Goal: Task Accomplishment & Management: Use online tool/utility

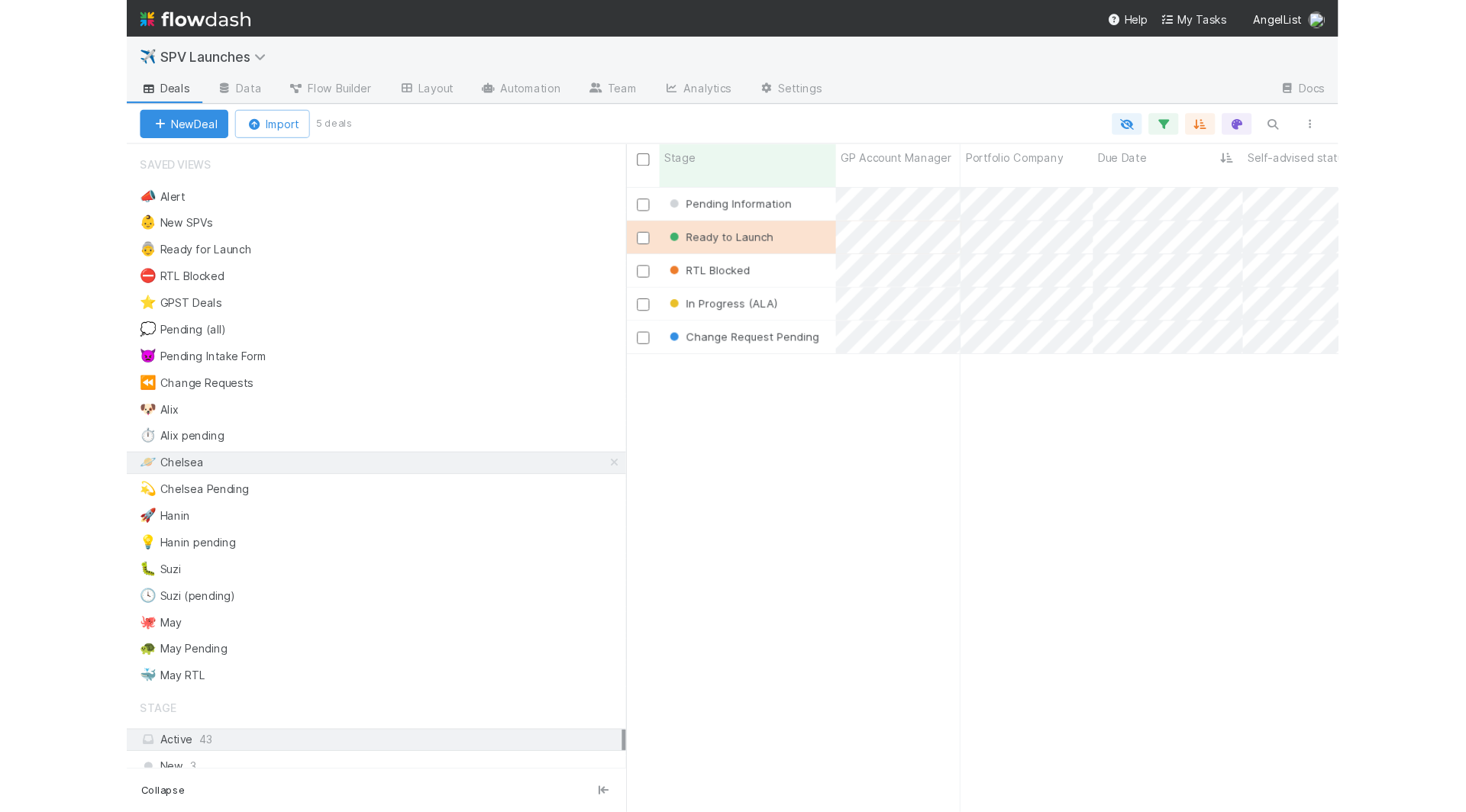
scroll to position [1, 1]
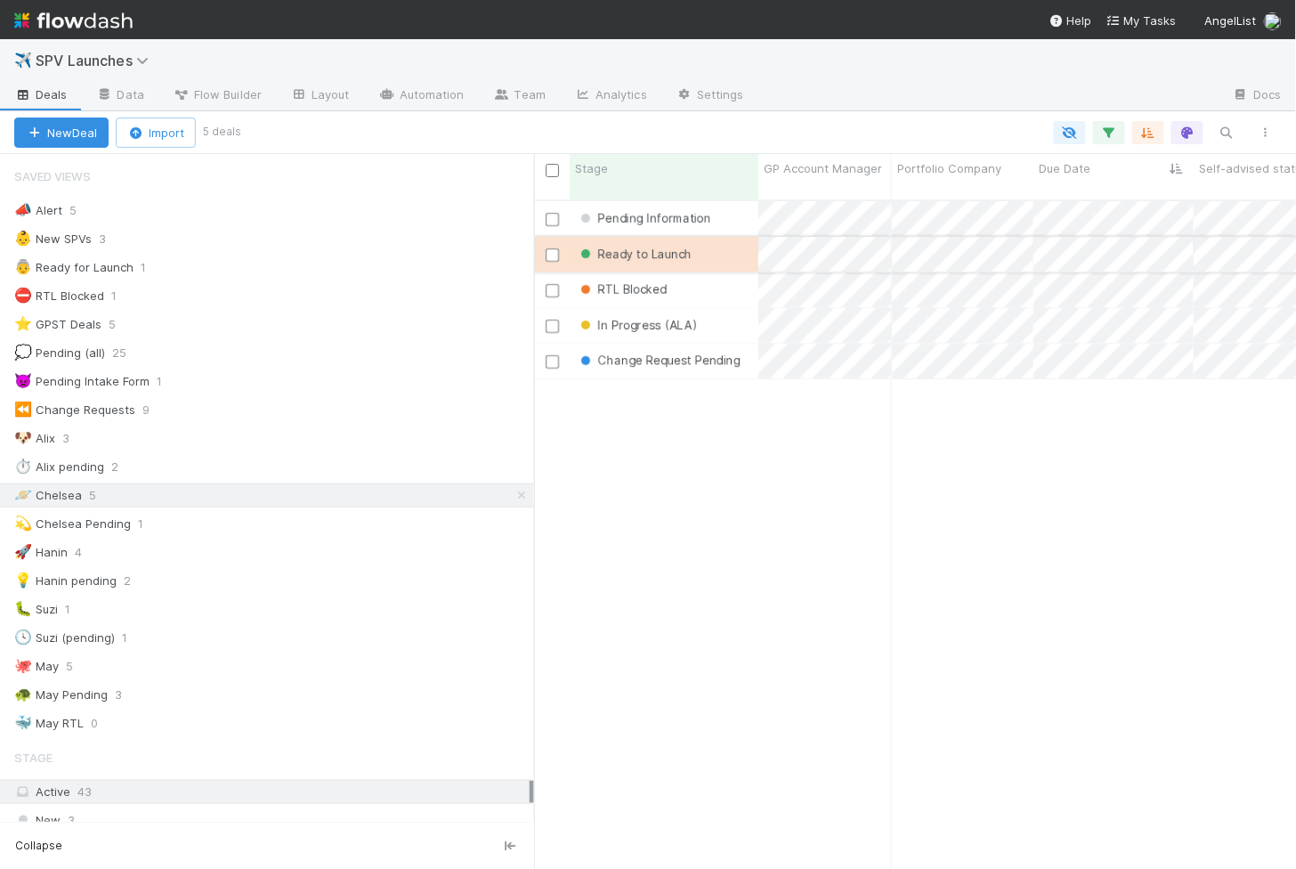
click at [732, 241] on div "Ready to Launch" at bounding box center [664, 254] width 189 height 35
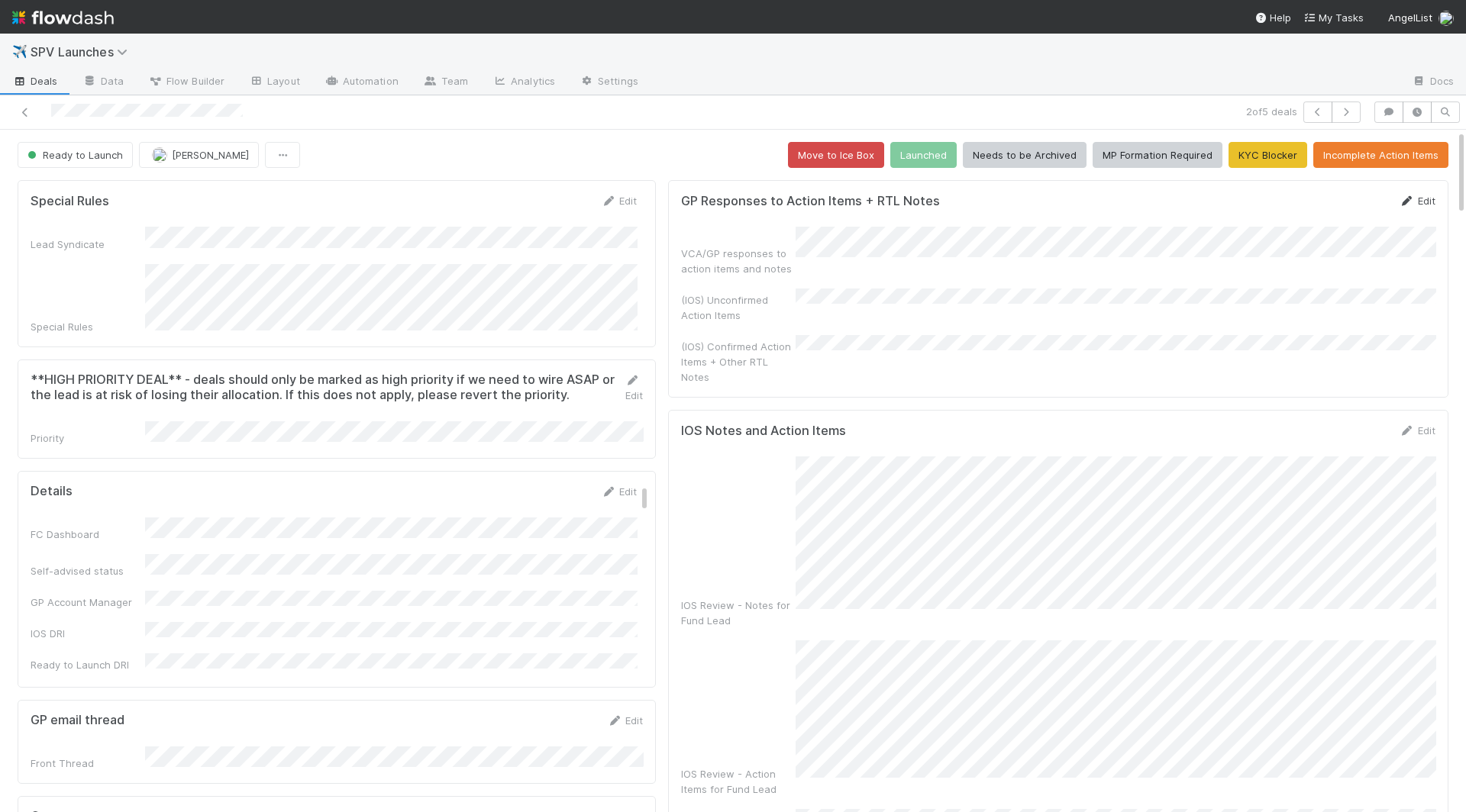
click at [1111, 195] on link "Edit" at bounding box center [1417, 201] width 36 height 12
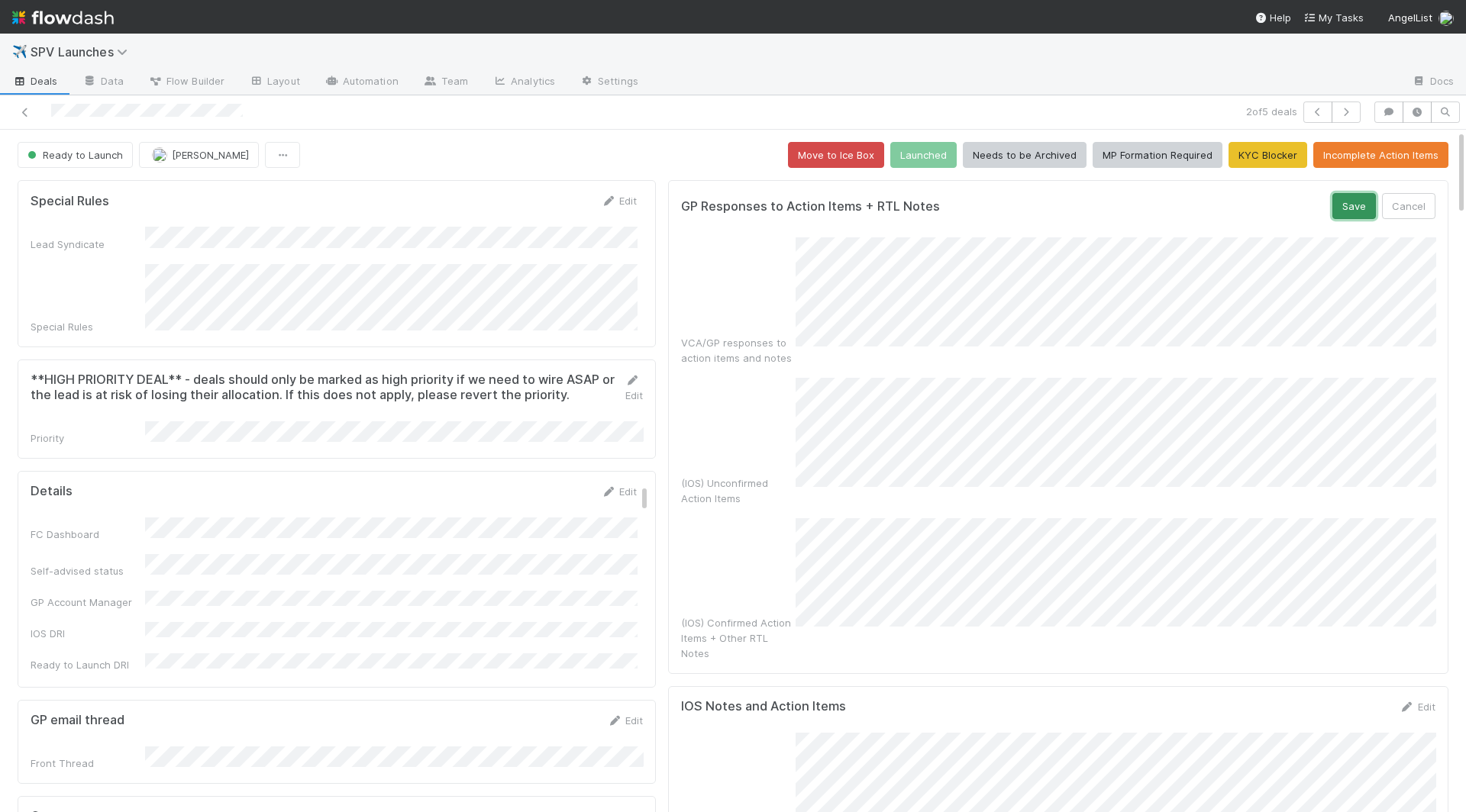
click at [1111, 204] on button "Save" at bounding box center [1354, 206] width 44 height 26
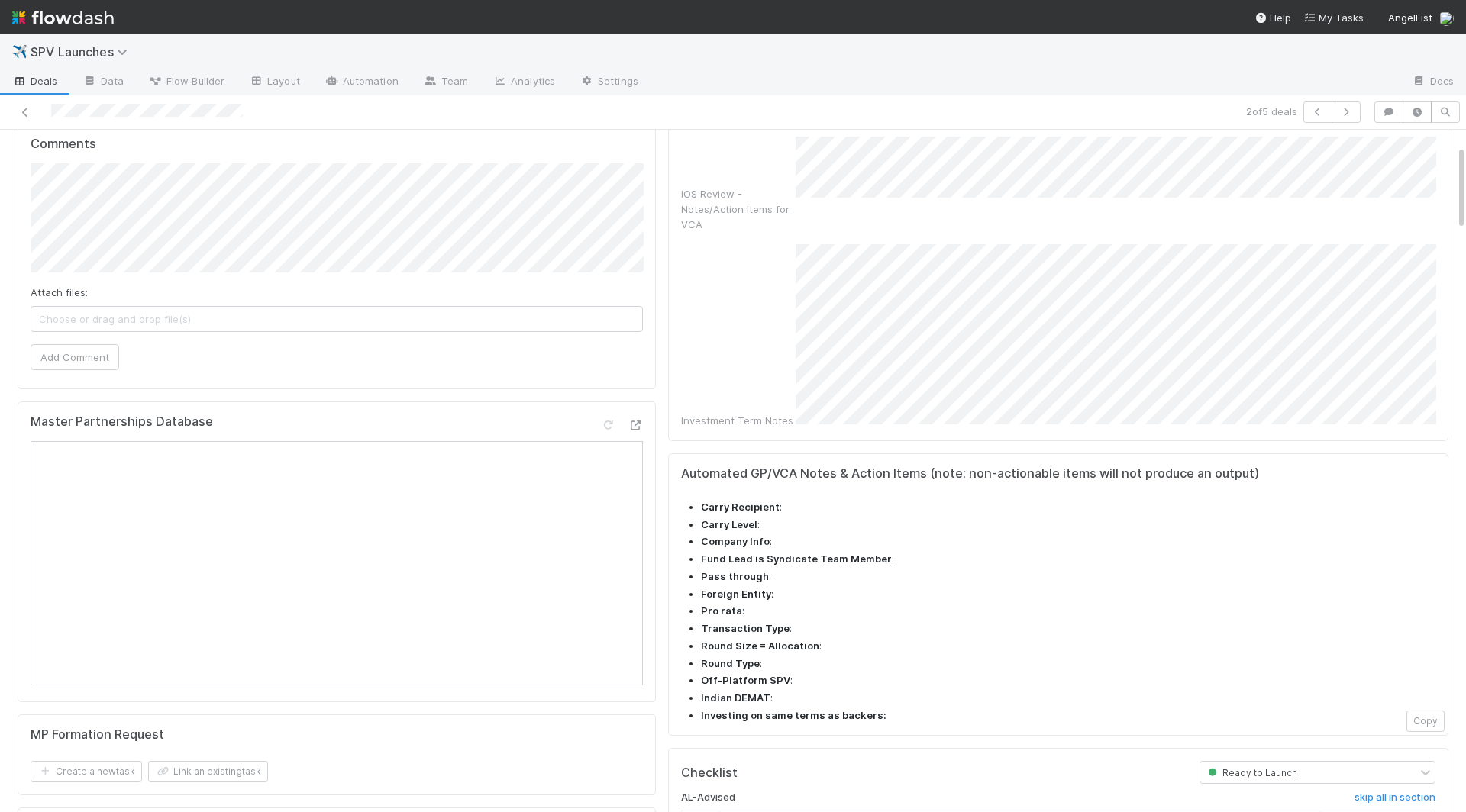
scroll to position [1168, 0]
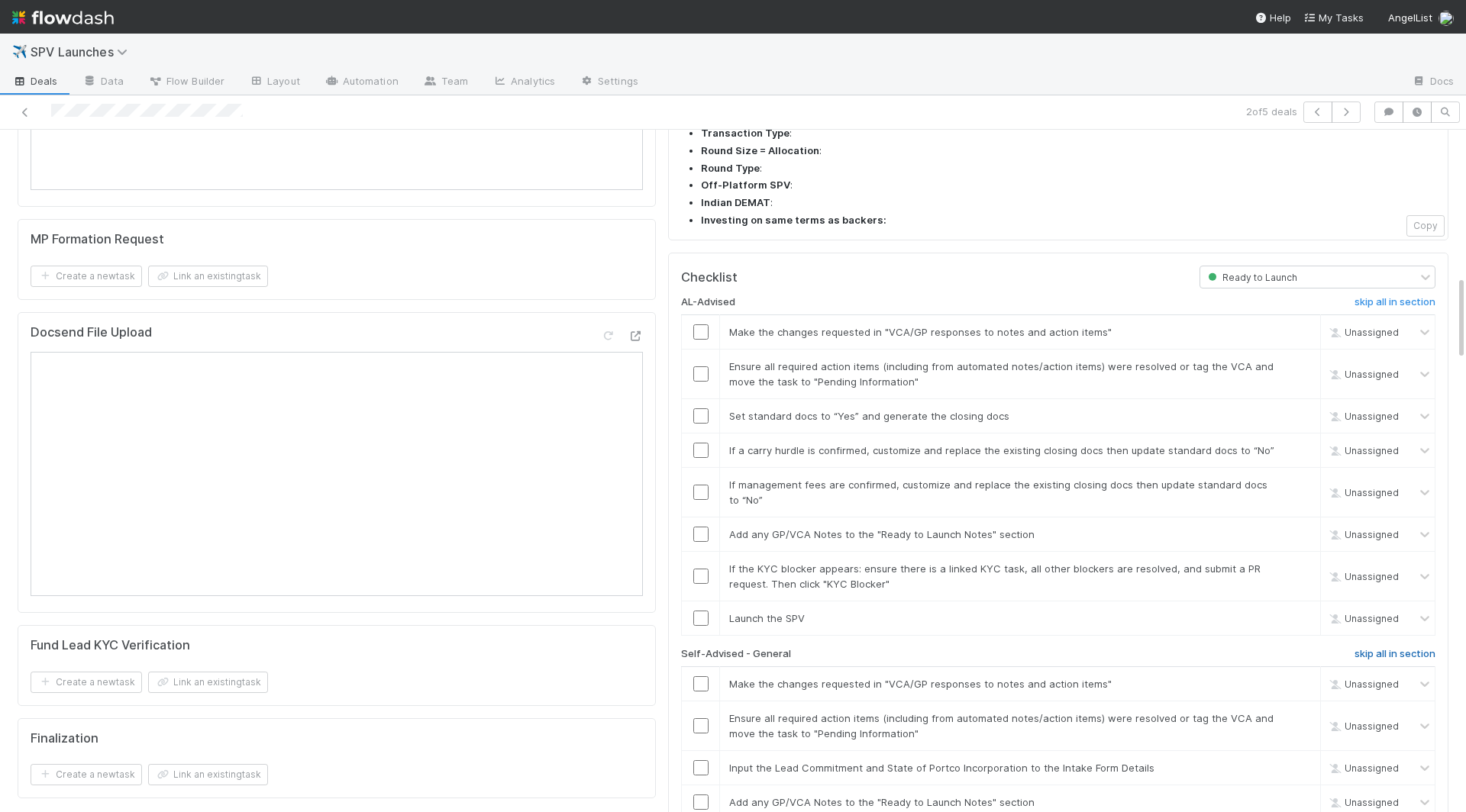
click at [1111, 648] on h6 "skip all in section" at bounding box center [1395, 654] width 81 height 12
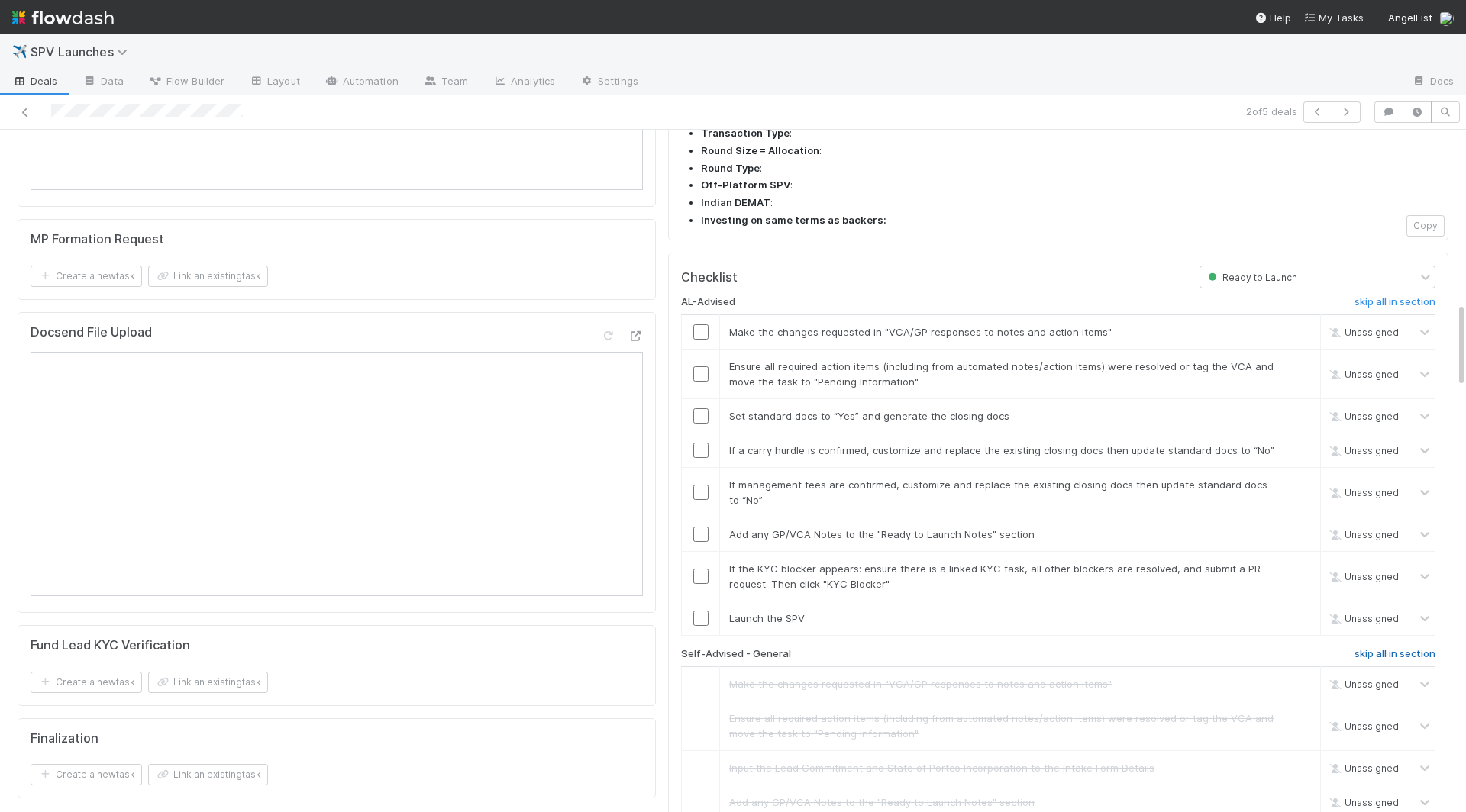
scroll to position [1408, 0]
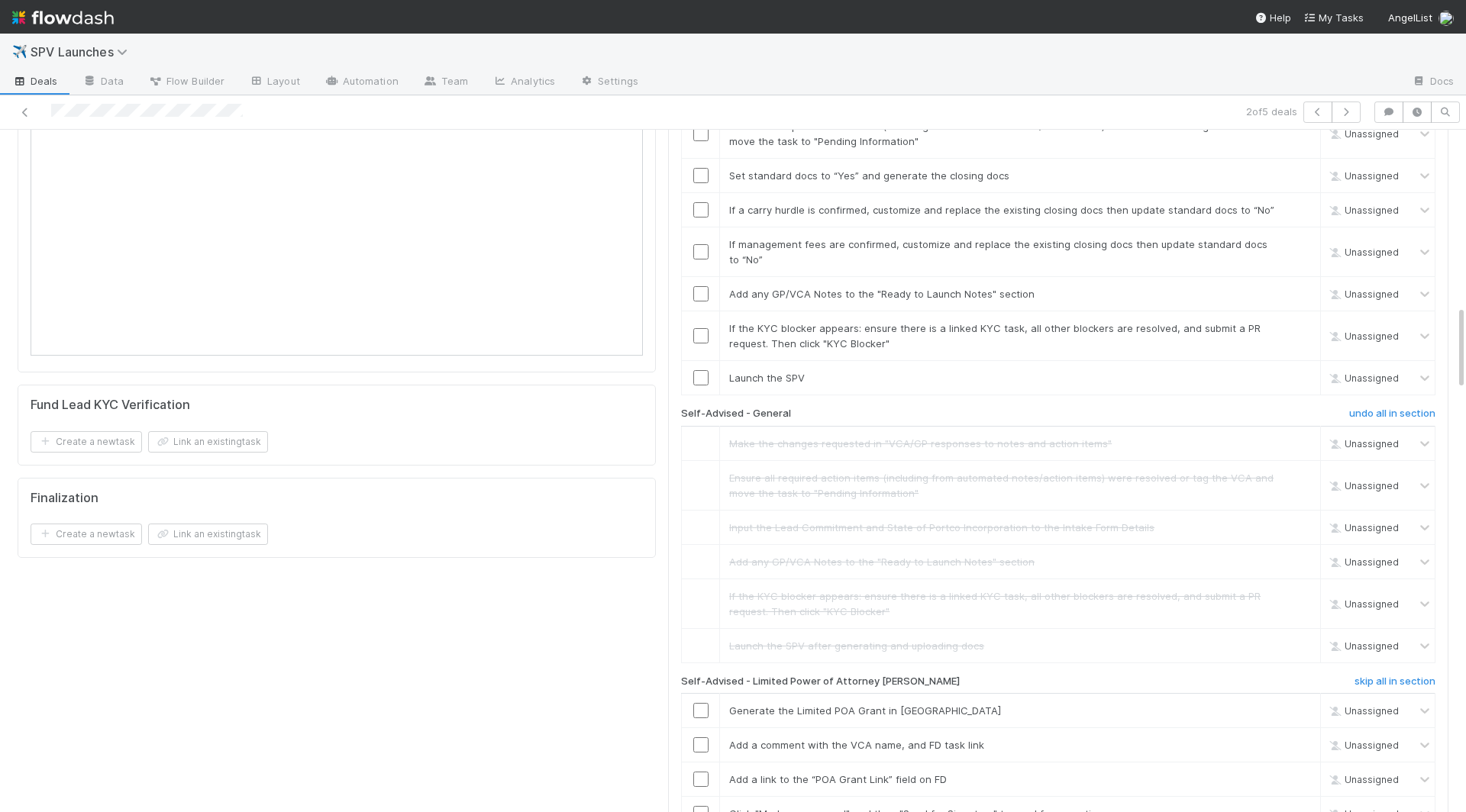
click at [1111, 558] on div "AL-Advised skip all in section Make the changes requested in "VCA/GP responses …" at bounding box center [1058, 636] width 754 height 1176
click at [1111, 676] on h6 "skip all in section" at bounding box center [1395, 682] width 81 height 12
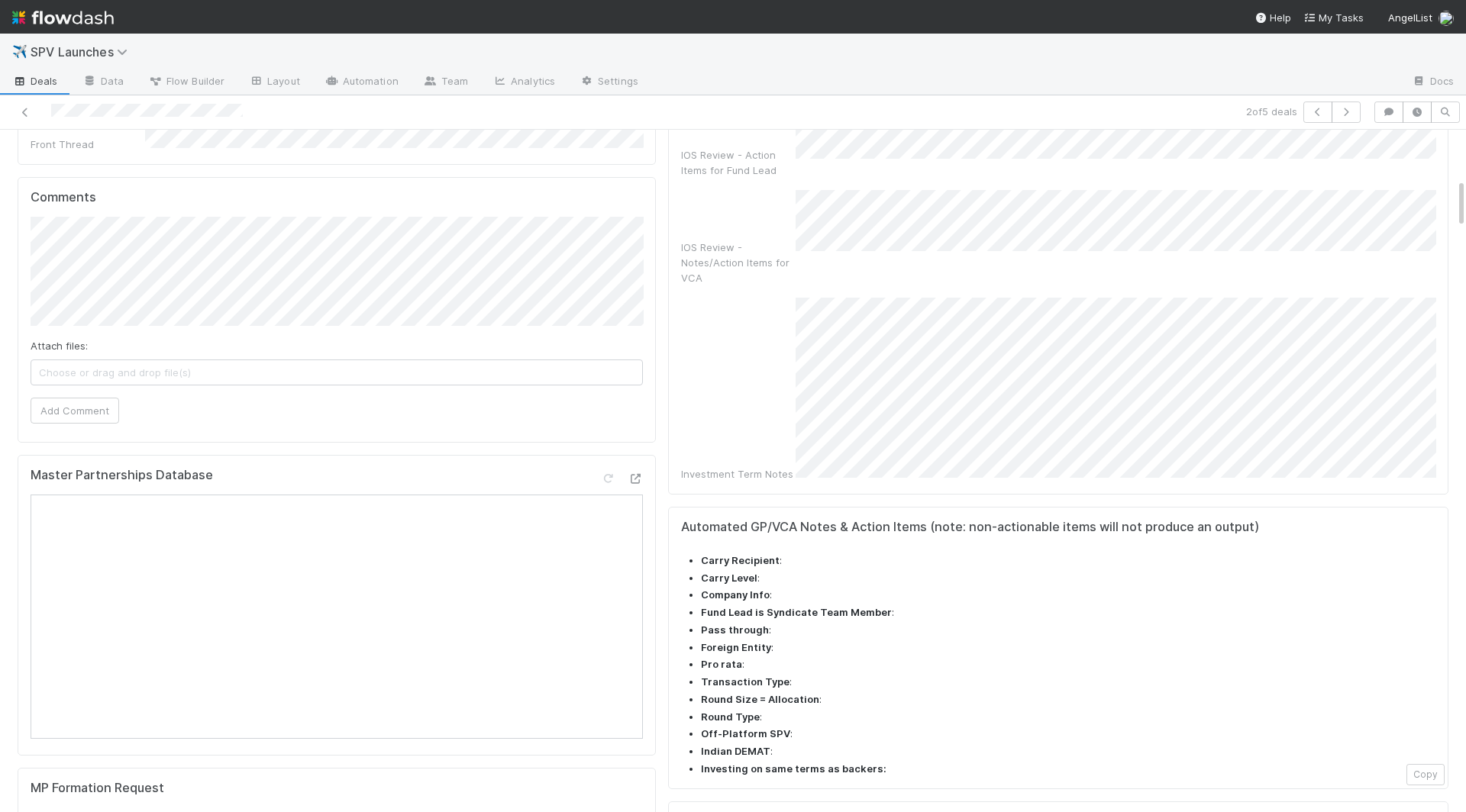
scroll to position [1120, 0]
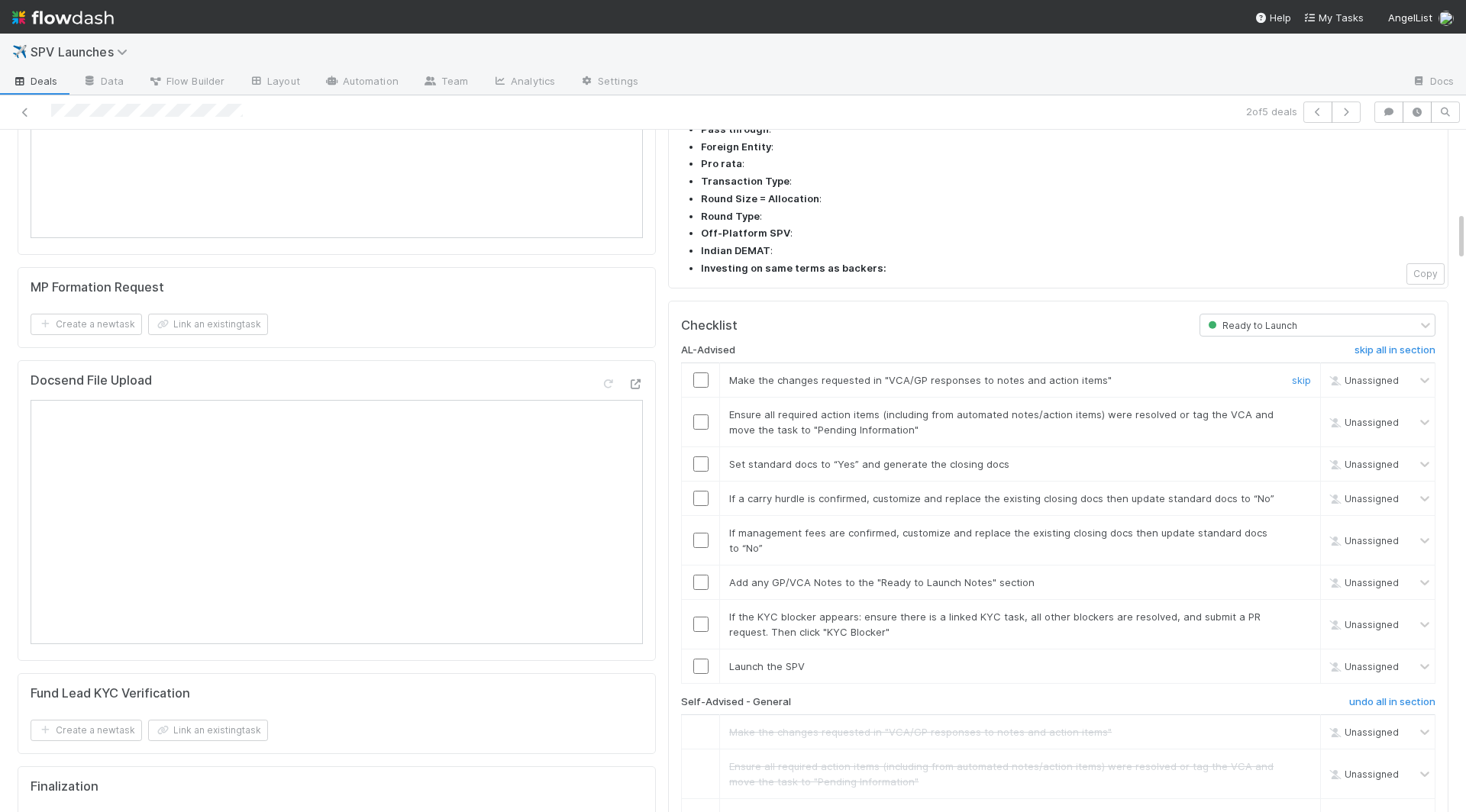
click at [702, 372] on input "checkbox" at bounding box center [701, 380] width 15 height 15
click at [703, 398] on td at bounding box center [701, 423] width 38 height 50
click at [703, 414] on input "checkbox" at bounding box center [701, 422] width 15 height 15
click at [703, 456] on input "checkbox" at bounding box center [701, 464] width 15 height 15
click at [703, 482] on td at bounding box center [701, 499] width 38 height 34
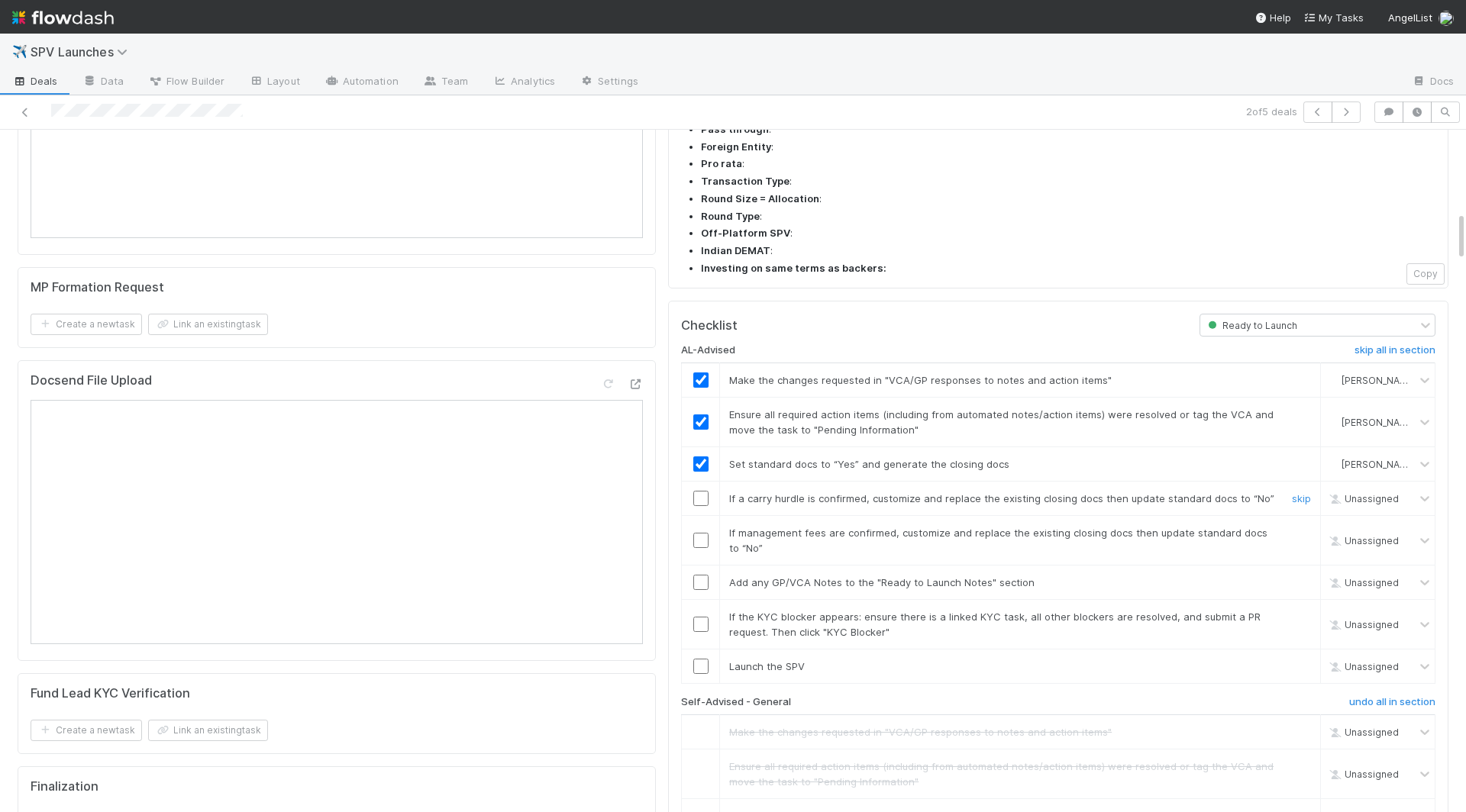
click at [703, 490] on input "checkbox" at bounding box center [701, 498] width 15 height 15
click at [703, 532] on input "checkbox" at bounding box center [701, 540] width 15 height 15
click at [697, 659] on input "checkbox" at bounding box center [701, 666] width 15 height 15
checkbox input "true"
click at [699, 617] on input "checkbox" at bounding box center [701, 624] width 15 height 15
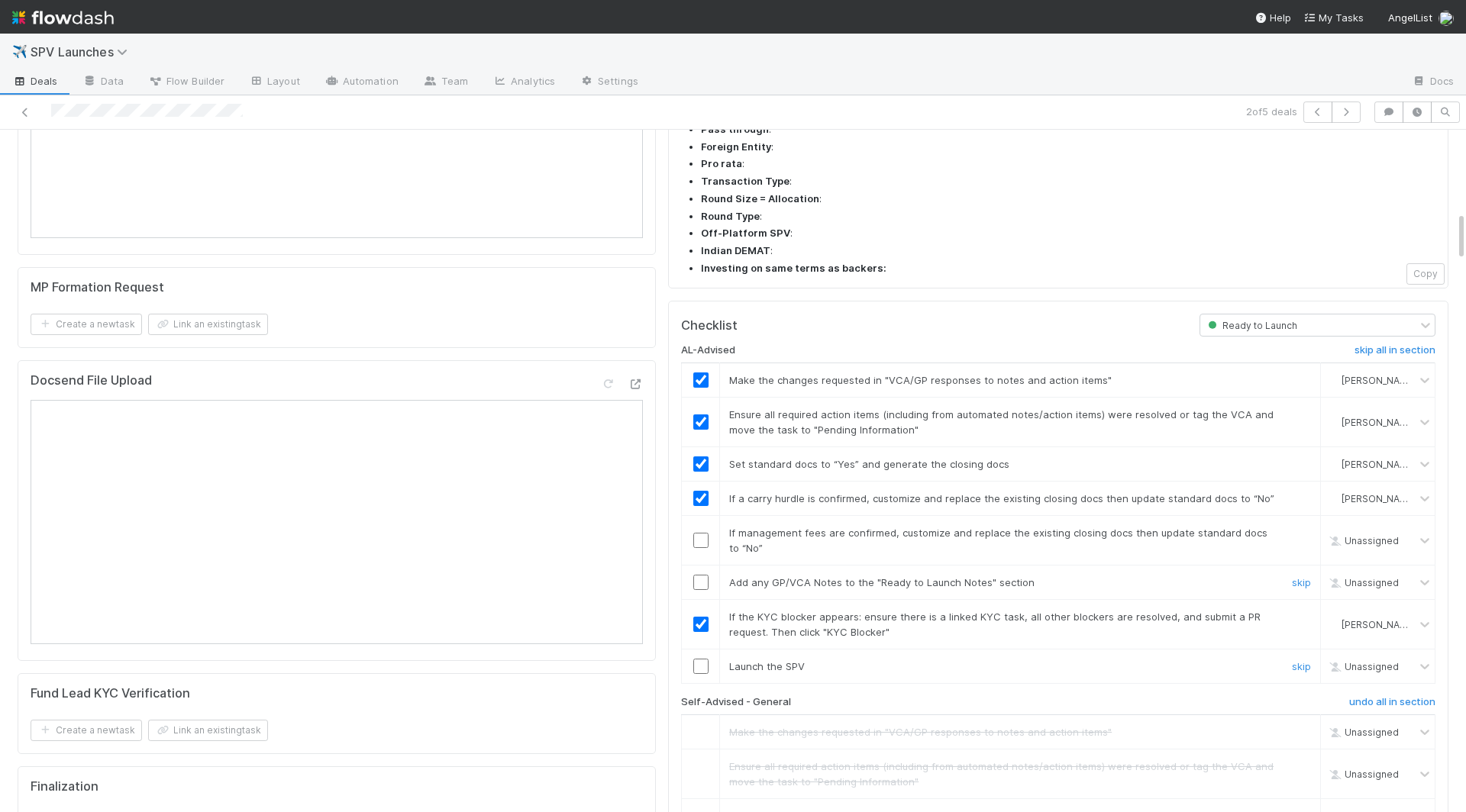
click at [699, 574] on input "checkbox" at bounding box center [701, 582] width 15 height 15
click at [699, 532] on input "checkbox" at bounding box center [701, 540] width 15 height 15
click at [703, 659] on input "checkbox" at bounding box center [701, 666] width 15 height 15
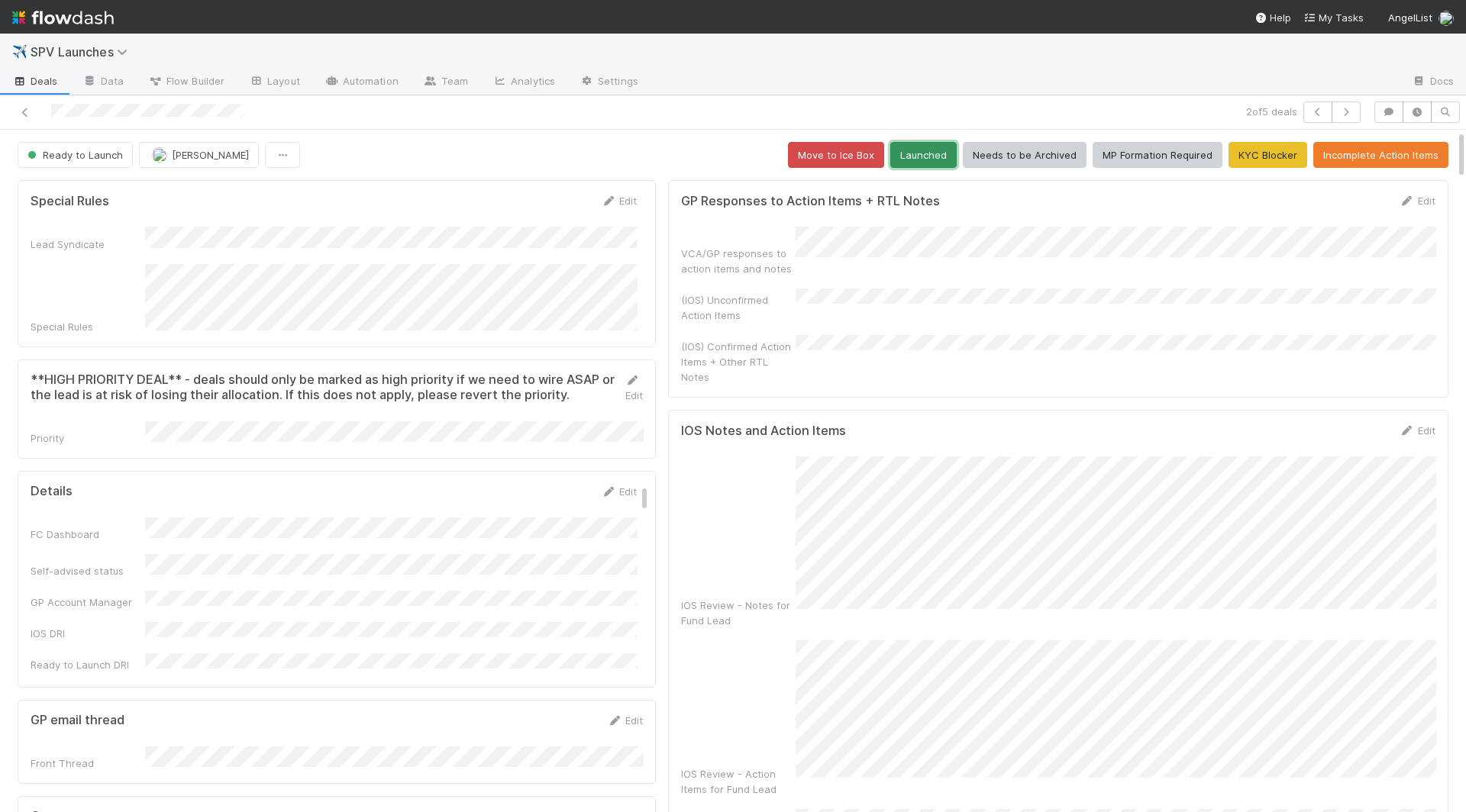
click at [929, 152] on button "Launched" at bounding box center [923, 155] width 66 height 26
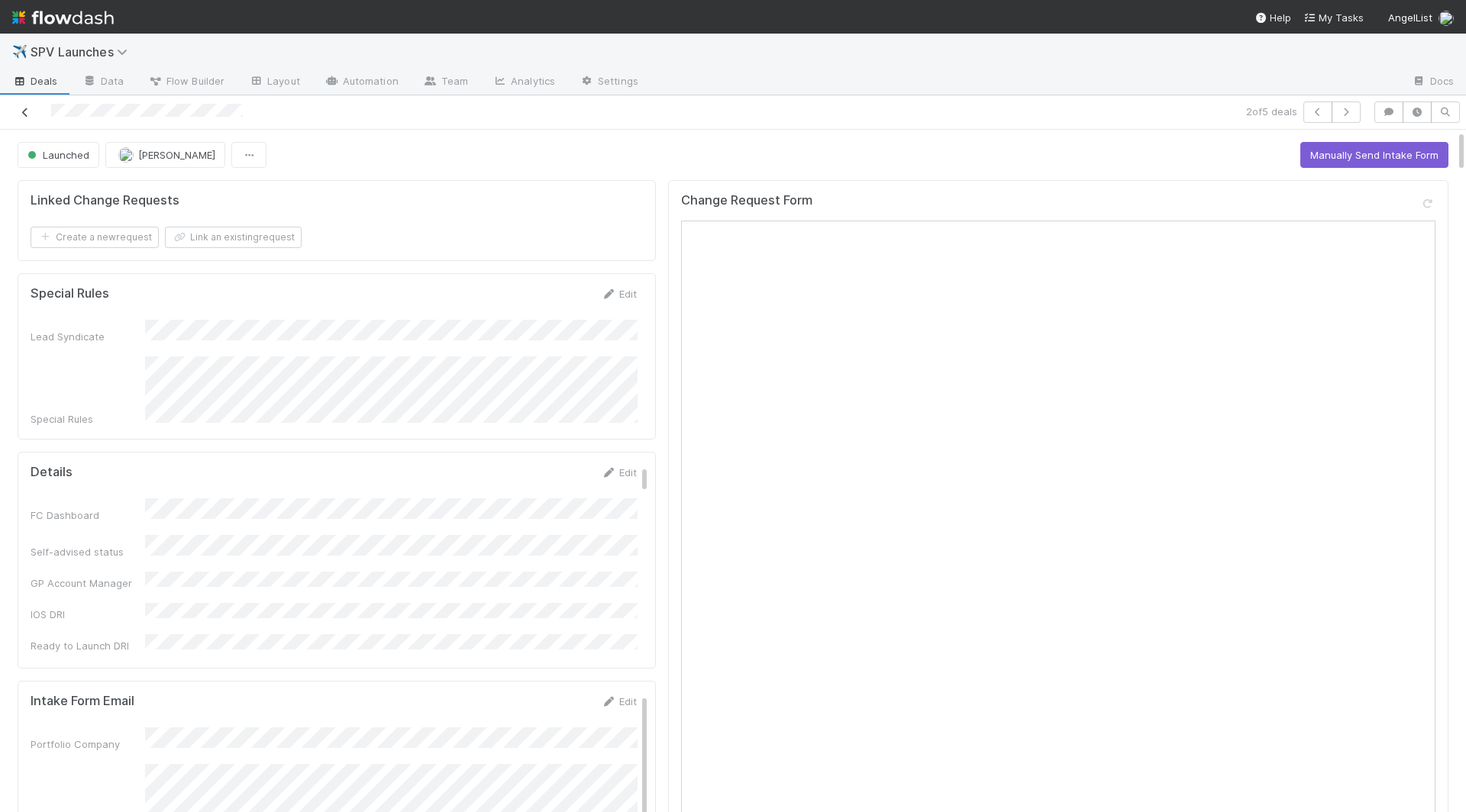
click at [27, 114] on icon at bounding box center [25, 112] width 15 height 10
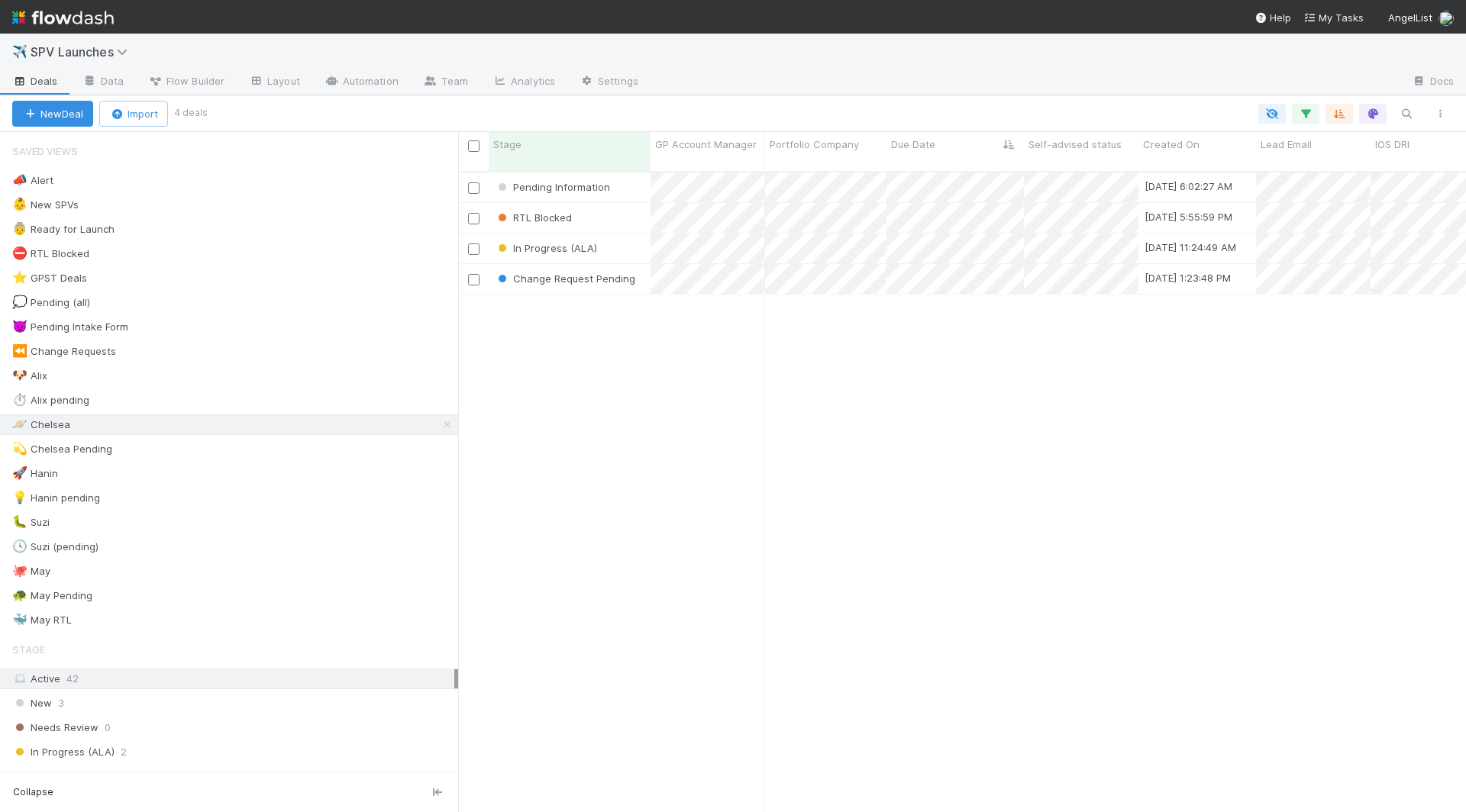
scroll to position [654, 1008]
